Goal: Task Accomplishment & Management: Complete application form

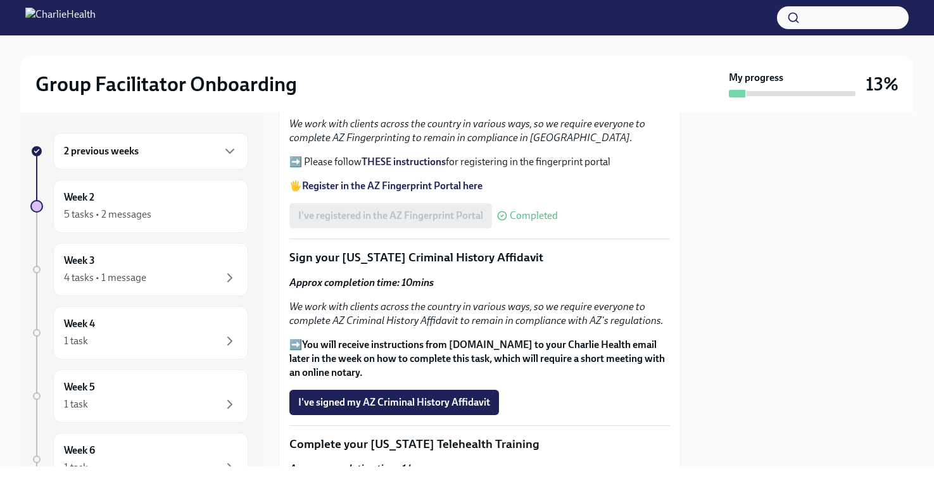
scroll to position [1629, 0]
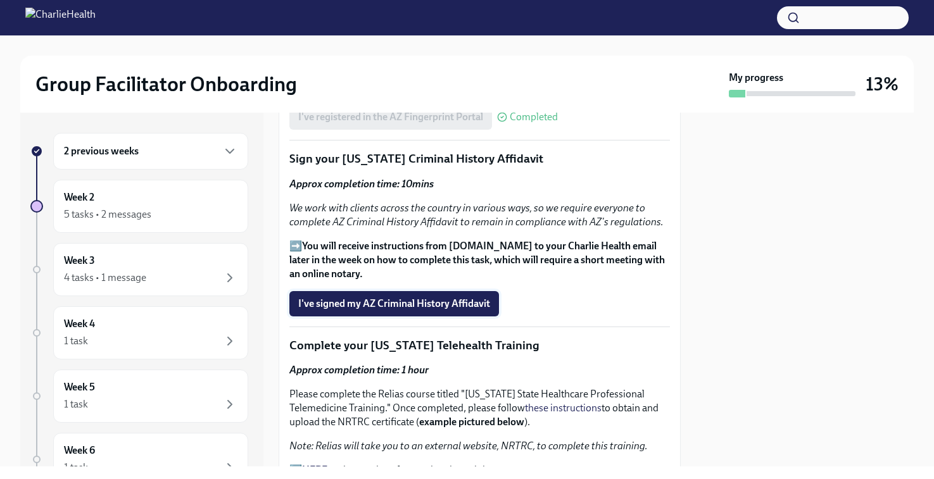
click at [390, 308] on span "I've signed my AZ Criminal History Affidavit" at bounding box center [394, 304] width 192 height 13
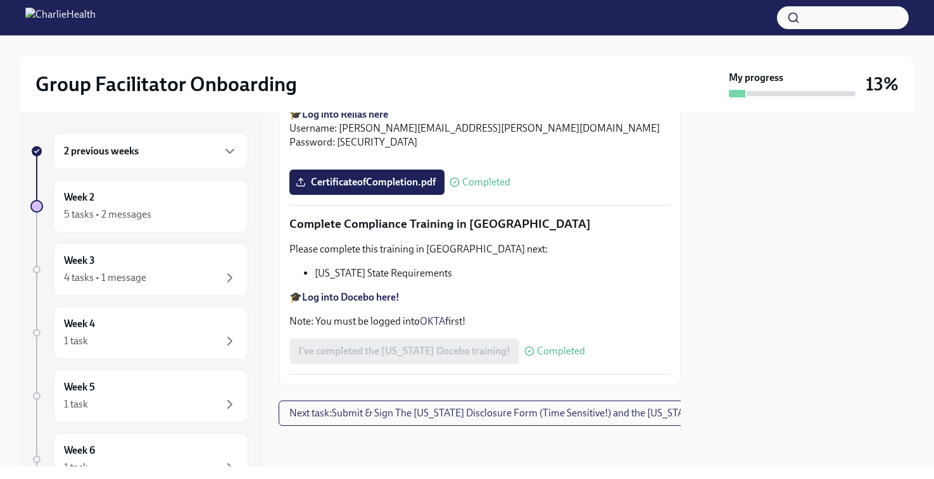
scroll to position [2806, 0]
click at [493, 407] on span "Next task : Submit & Sign The [US_STATE] Disclosure Form (Time Sensitive!) and …" at bounding box center [535, 413] width 492 height 13
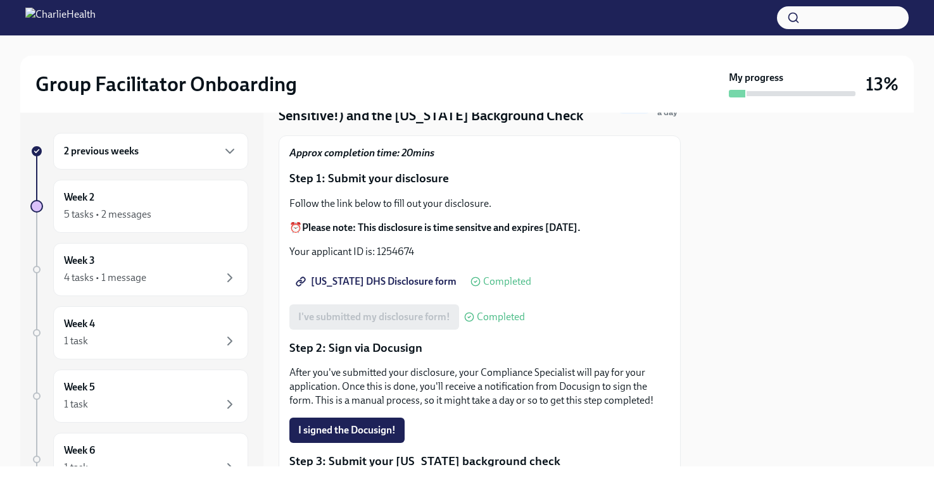
scroll to position [126, 0]
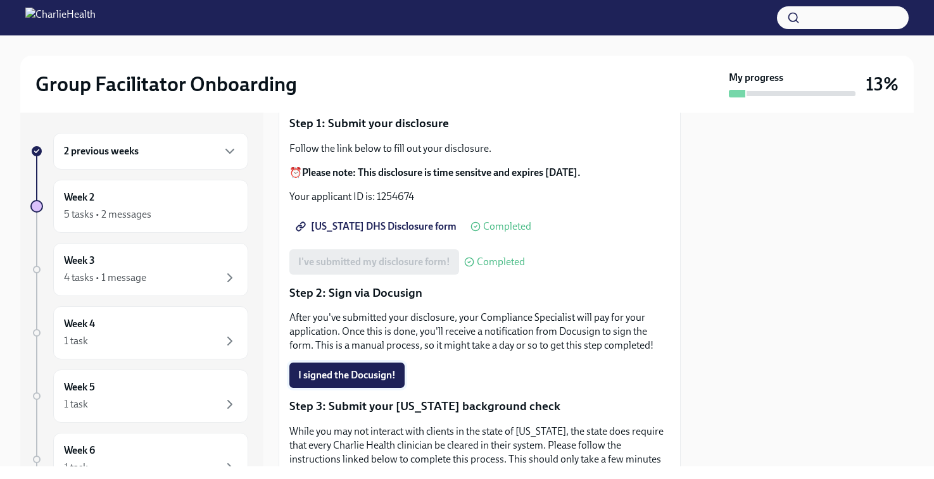
click at [346, 367] on button "I signed the Docusign!" at bounding box center [346, 375] width 115 height 25
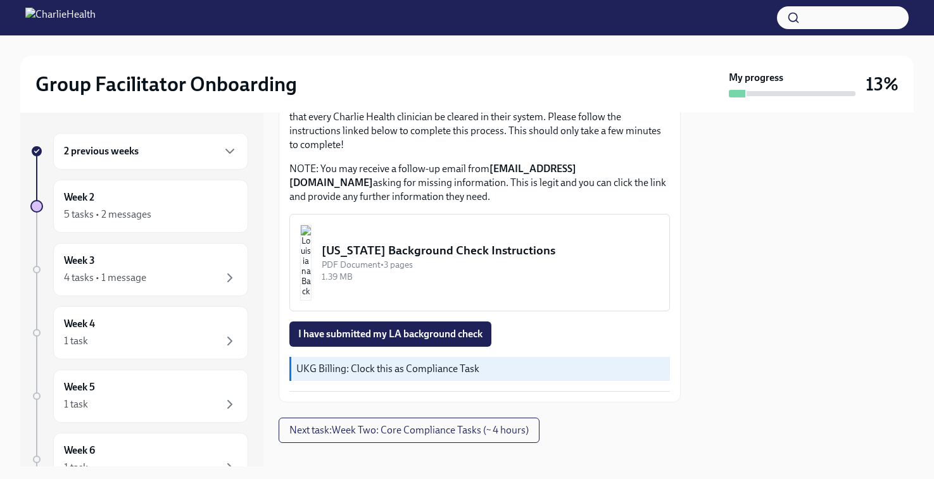
scroll to position [456, 0]
click at [390, 330] on span "I have submitted my LA background check" at bounding box center [390, 333] width 184 height 13
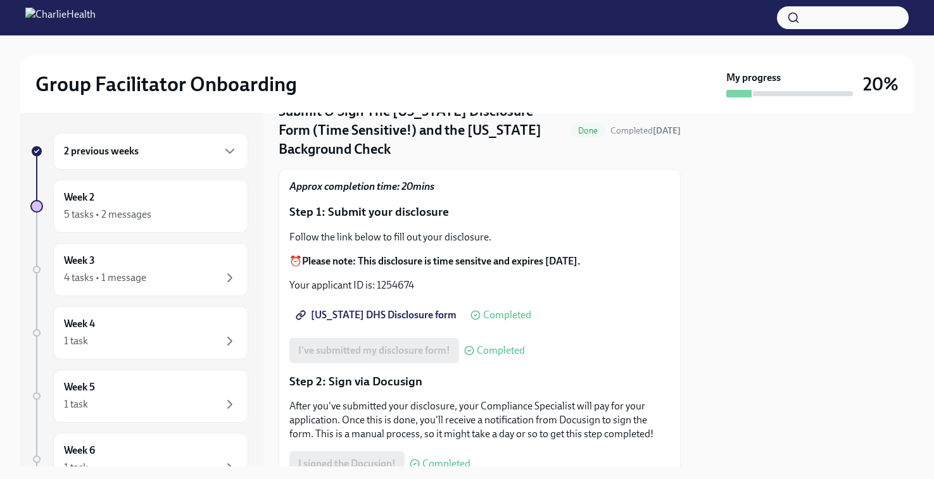
scroll to position [0, 0]
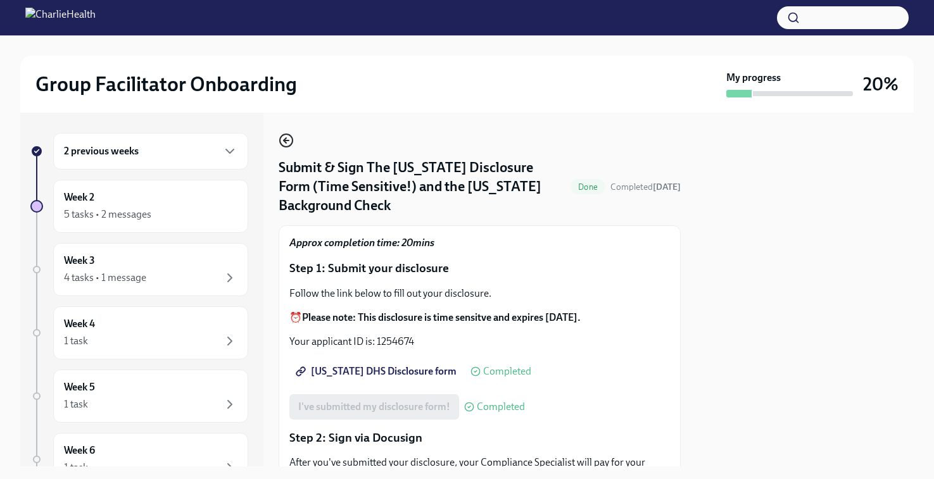
click at [290, 139] on icon "button" at bounding box center [286, 140] width 15 height 15
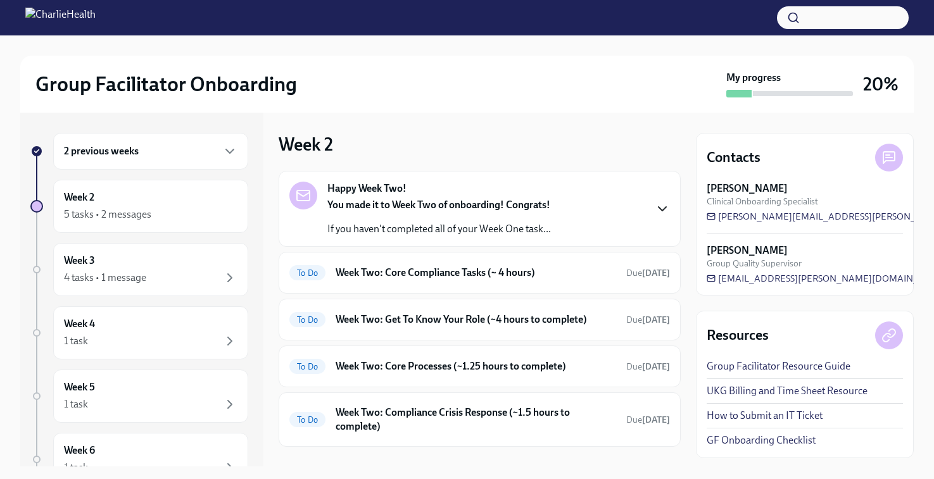
click at [655, 206] on icon "button" at bounding box center [662, 208] width 15 height 15
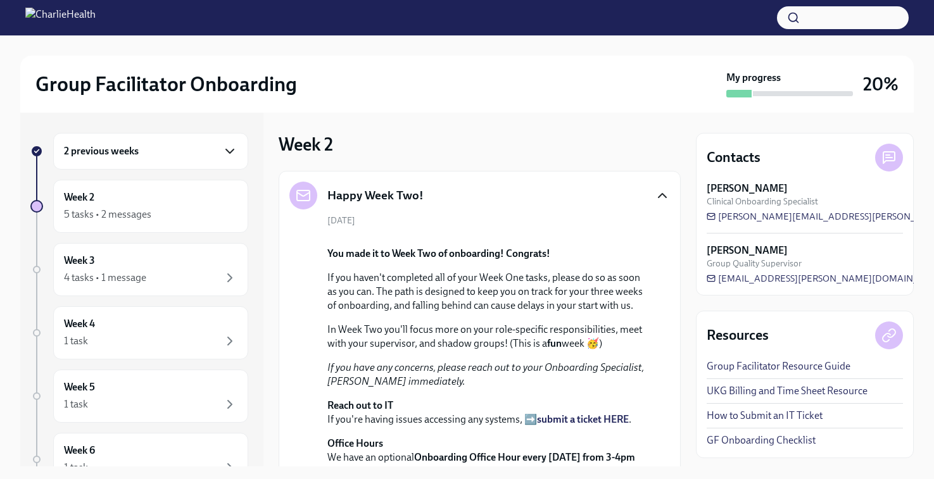
click at [222, 149] on icon "button" at bounding box center [229, 151] width 15 height 15
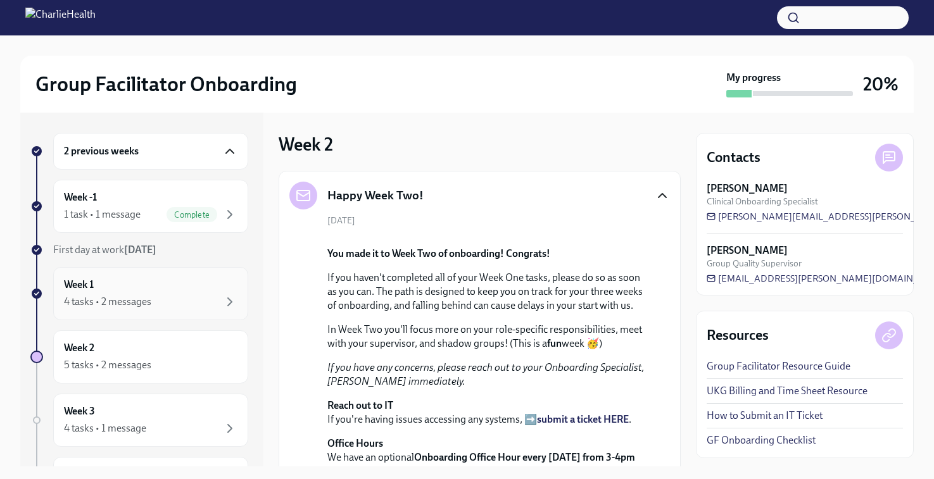
click at [181, 286] on div "Week 1 4 tasks • 2 messages" at bounding box center [150, 294] width 173 height 32
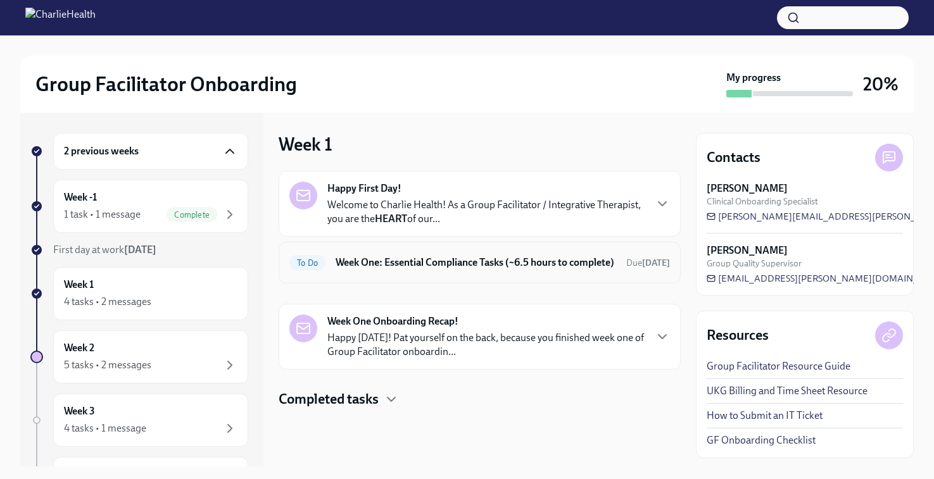
click at [513, 258] on h6 "Week One: Essential Compliance Tasks (~6.5 hours to complete)" at bounding box center [476, 263] width 280 height 14
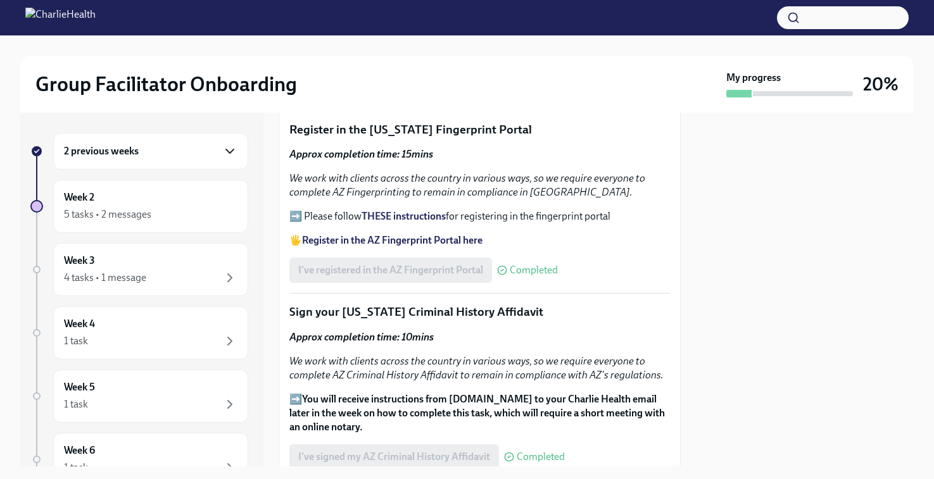
click at [222, 151] on icon "button" at bounding box center [229, 151] width 15 height 15
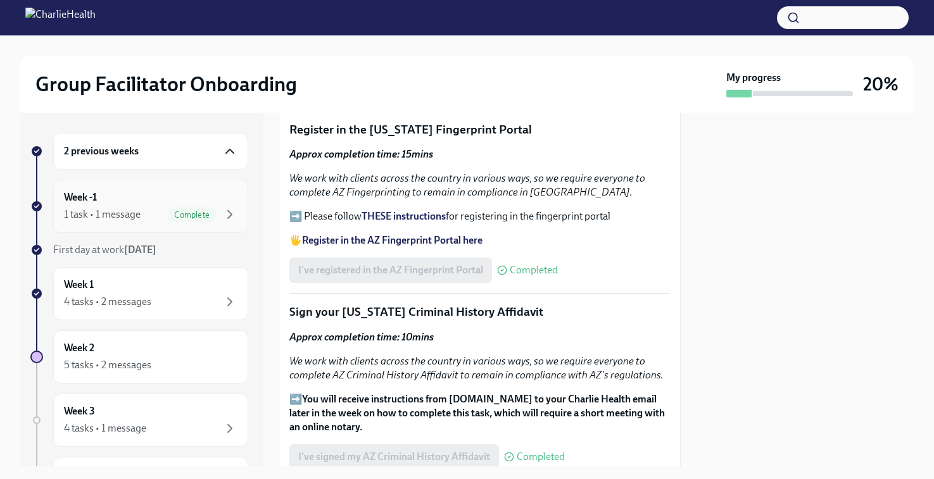
click at [114, 212] on div "1 task • 1 message" at bounding box center [102, 215] width 77 height 14
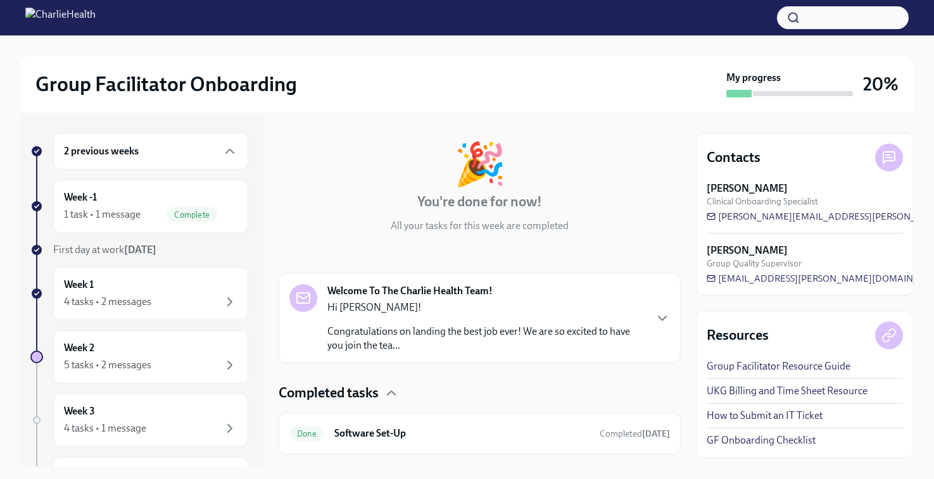
scroll to position [77, 0]
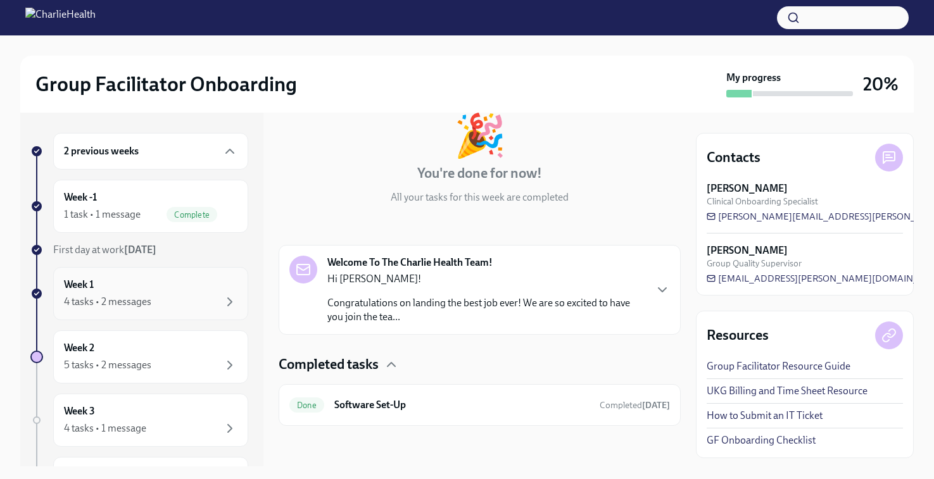
click at [110, 293] on div "Week 1 4 tasks • 2 messages" at bounding box center [150, 294] width 173 height 32
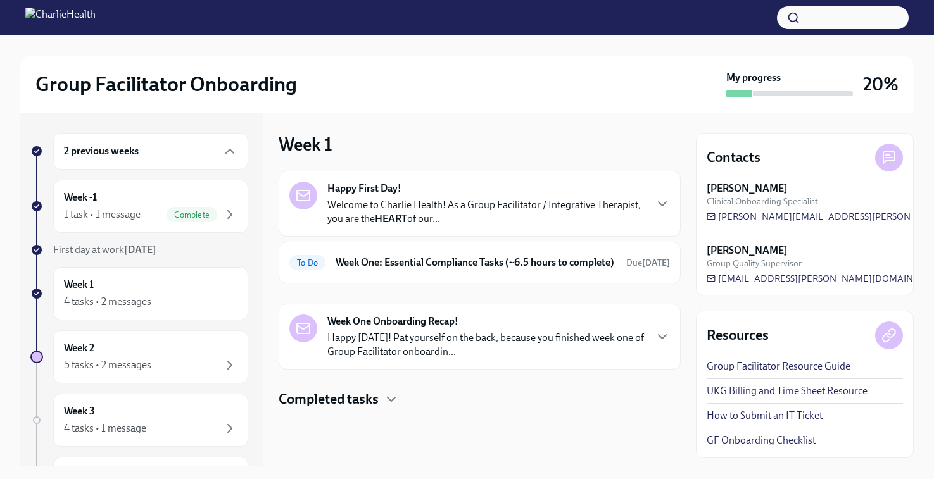
click at [924, 72] on div "Group Facilitator Onboarding My progress 20% 2 previous weeks Week -1 1 task • …" at bounding box center [467, 250] width 934 height 431
click at [620, 122] on div "Week 1 Happy First Day! Welcome to Charlie Health! As a Group Facilitator / Int…" at bounding box center [480, 290] width 402 height 354
click at [95, 290] on div "Week 1 4 tasks • 2 messages" at bounding box center [150, 294] width 173 height 32
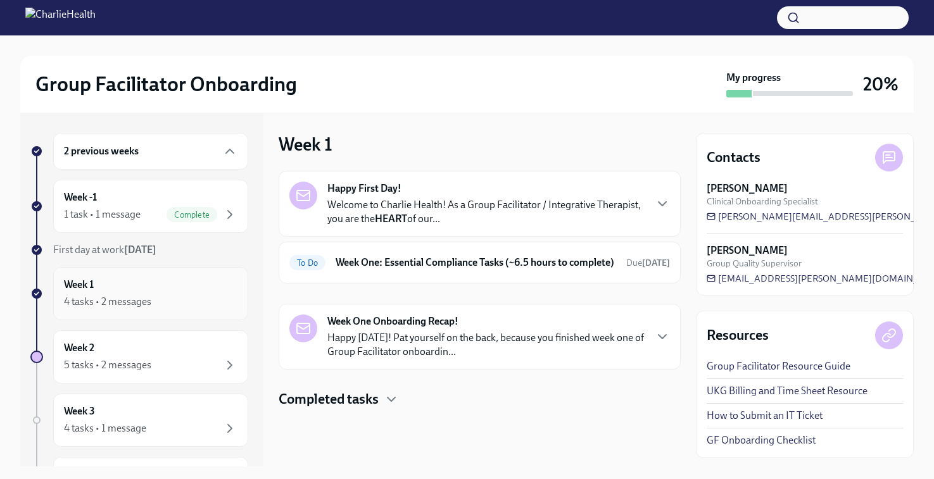
click at [95, 290] on div "Week 1 4 tasks • 2 messages" at bounding box center [150, 294] width 173 height 32
click at [661, 265] on strong "[DATE]" at bounding box center [656, 263] width 28 height 11
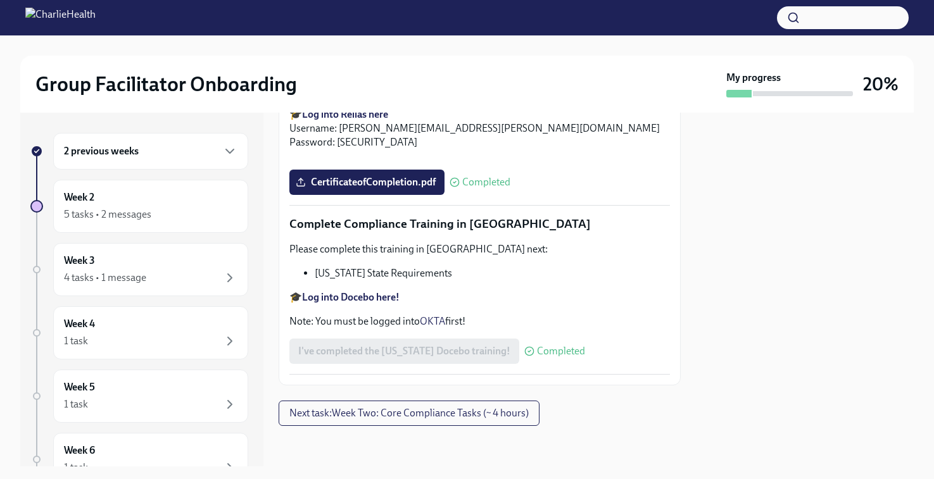
scroll to position [2795, 0]
click at [417, 412] on span "Next task : Week Two: Core Compliance Tasks (~ 4 hours)" at bounding box center [408, 413] width 239 height 13
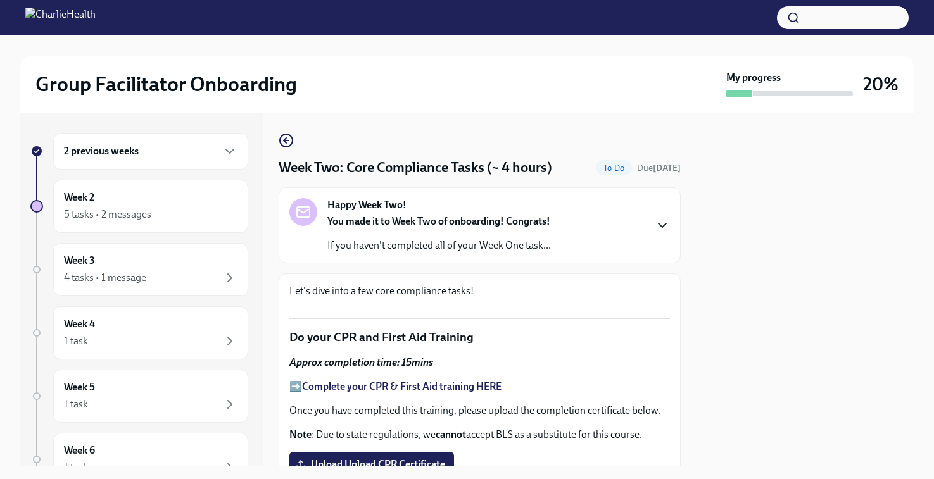
click at [655, 225] on icon "button" at bounding box center [662, 225] width 15 height 15
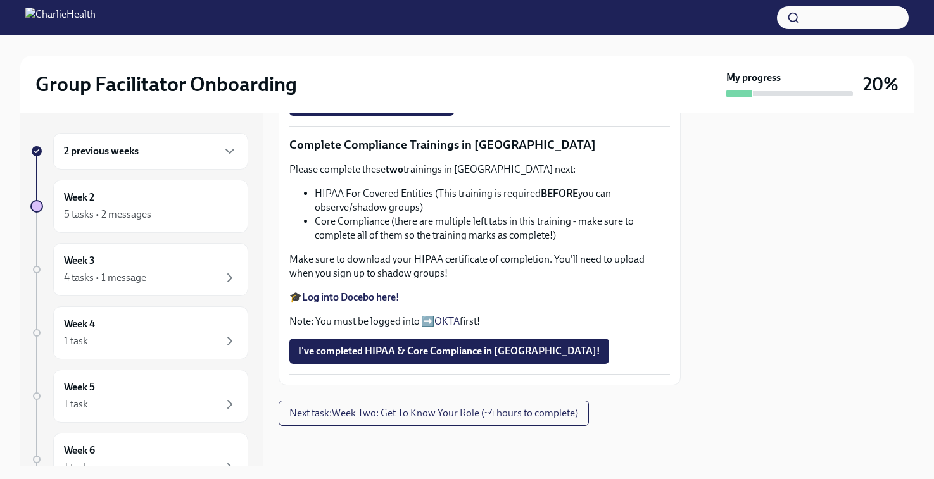
scroll to position [883, 0]
click at [346, 31] on strong "Complete your CPR & First Aid training HERE" at bounding box center [401, 25] width 199 height 12
click at [382, 110] on span "Upload Upload CPR Certificate" at bounding box center [371, 103] width 147 height 13
click at [0, 0] on input "Upload Upload CPR Certificate" at bounding box center [0, 0] width 0 height 0
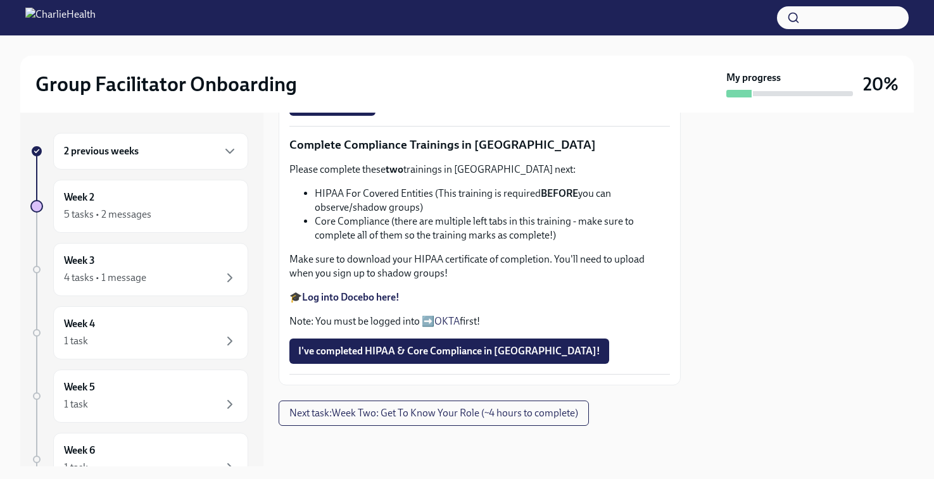
click at [447, 327] on link "OKTA" at bounding box center [446, 321] width 25 height 12
click at [342, 303] on strong "Log into Docebo here!" at bounding box center [351, 297] width 98 height 12
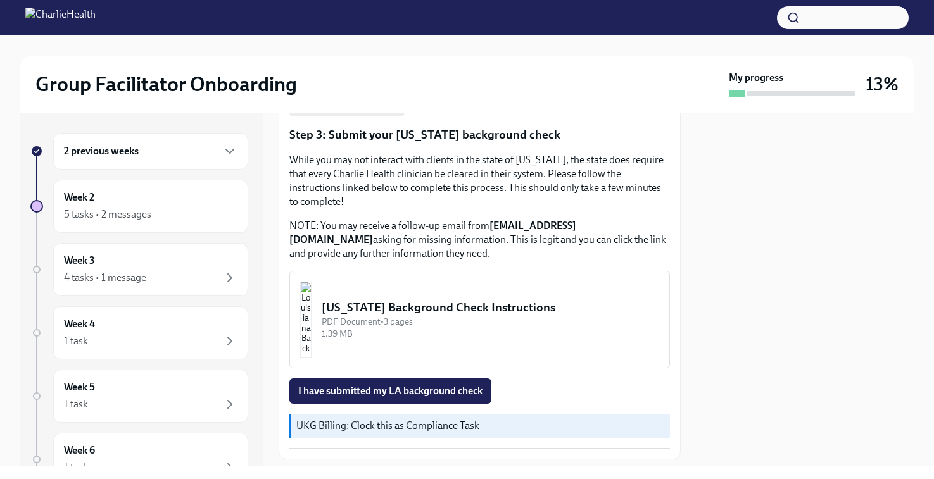
scroll to position [400, 0]
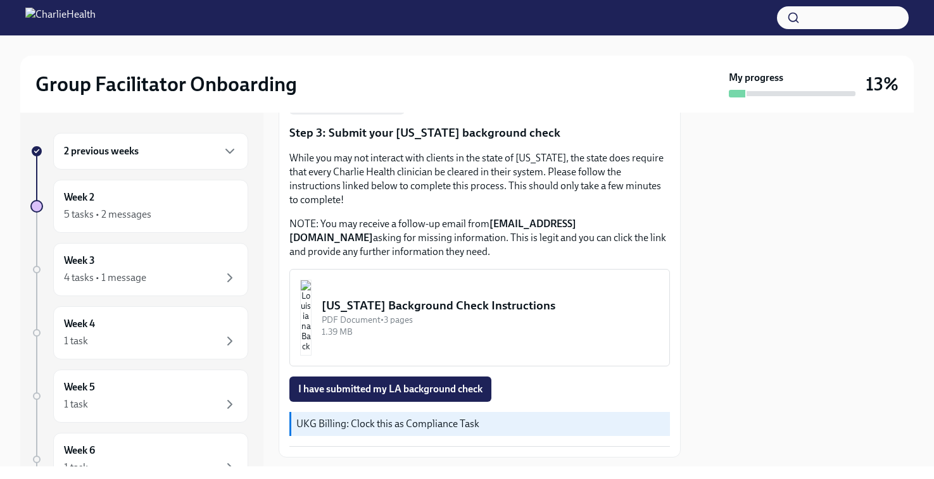
click at [401, 314] on div "PDF Document • 3 pages" at bounding box center [490, 320] width 337 height 12
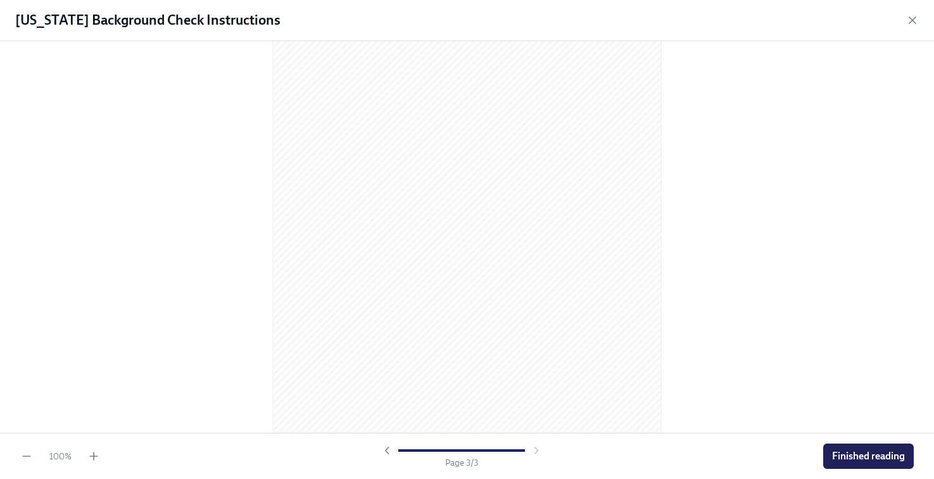
scroll to position [1157, 0]
